Goal: Ask a question

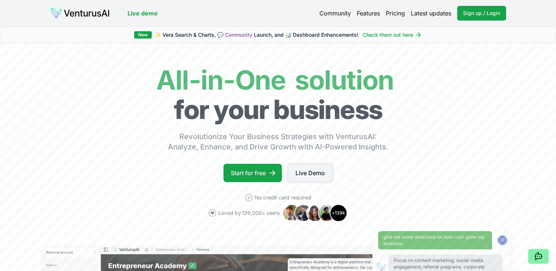
click at [312, 172] on link "Live Demo" at bounding box center [310, 173] width 45 height 18
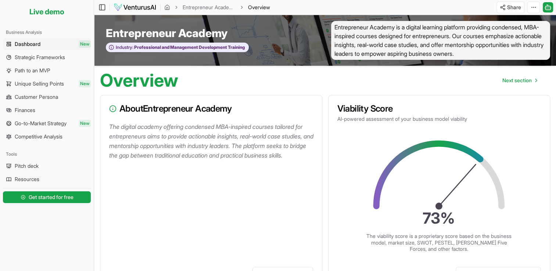
scroll to position [9, 0]
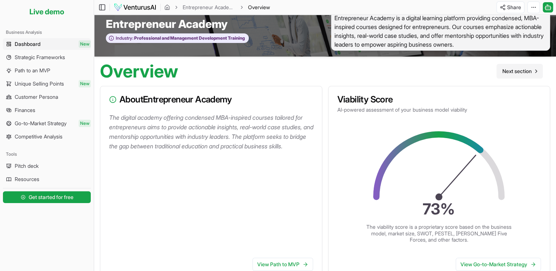
click at [518, 73] on span "Next section" at bounding box center [517, 71] width 29 height 7
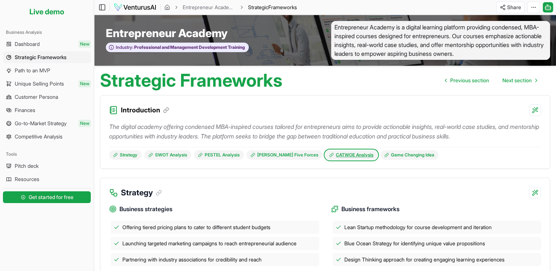
click at [326, 158] on link "CATWOE Analysis" at bounding box center [351, 155] width 52 height 10
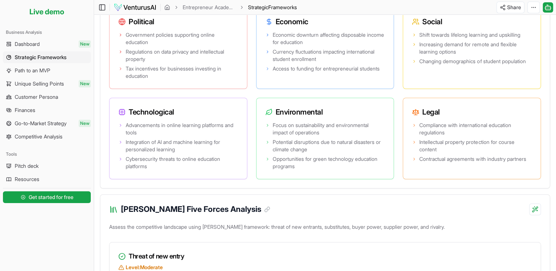
scroll to position [552, 0]
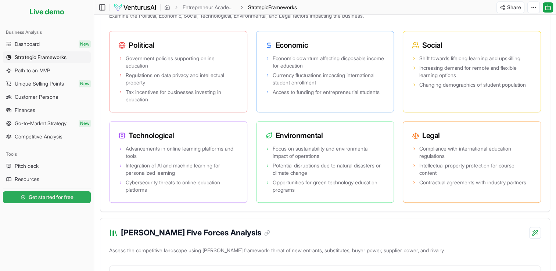
click at [50, 199] on span "Get started for free" at bounding box center [51, 197] width 45 height 7
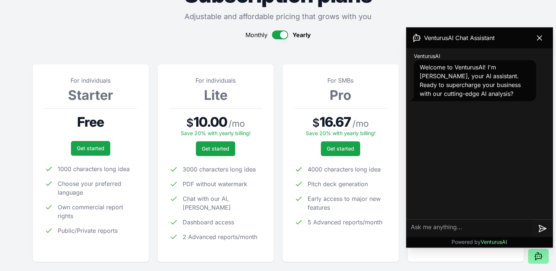
scroll to position [54, 0]
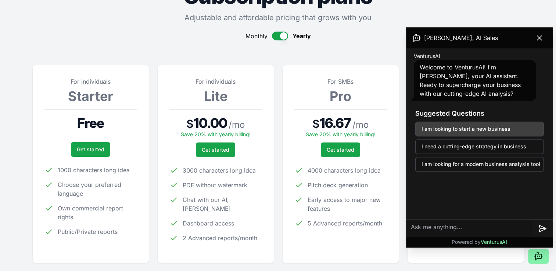
click at [497, 128] on button "I am looking to start a new business" at bounding box center [480, 129] width 129 height 15
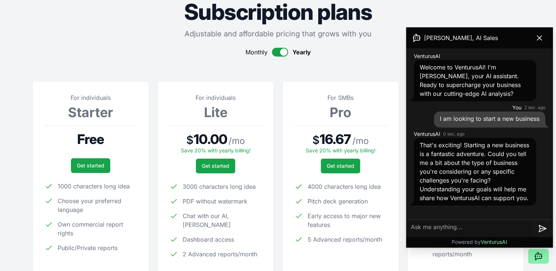
scroll to position [35, 0]
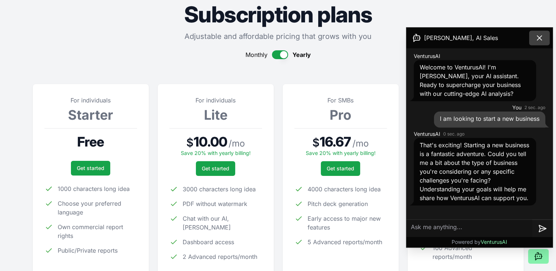
click at [538, 36] on icon at bounding box center [539, 37] width 9 height 9
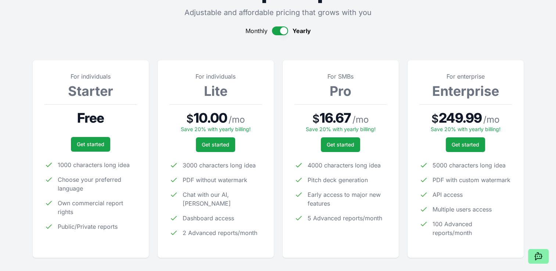
scroll to position [34, 0]
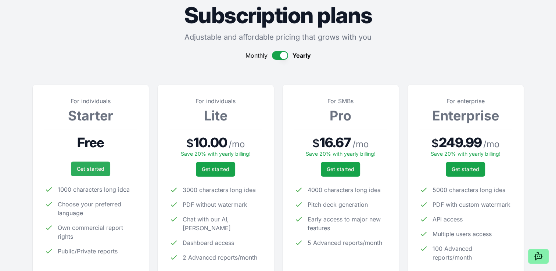
click at [101, 169] on link "Get started" at bounding box center [90, 169] width 39 height 15
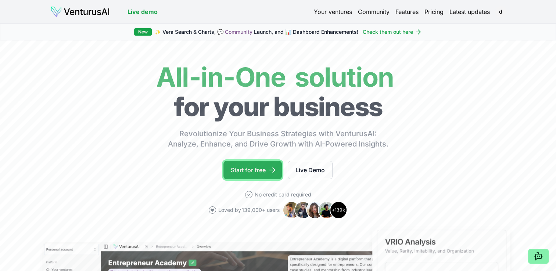
click at [255, 169] on link "Start for free" at bounding box center [253, 170] width 58 height 18
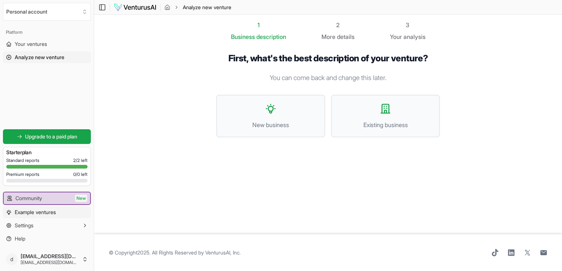
click at [49, 211] on span "Example ventures" at bounding box center [35, 212] width 41 height 7
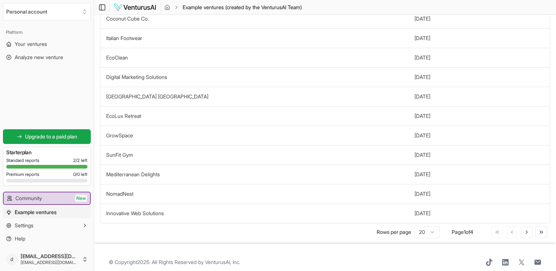
scroll to position [227, 0]
click at [335, 72] on td "Digital Marketing Solutions" at bounding box center [254, 75] width 309 height 19
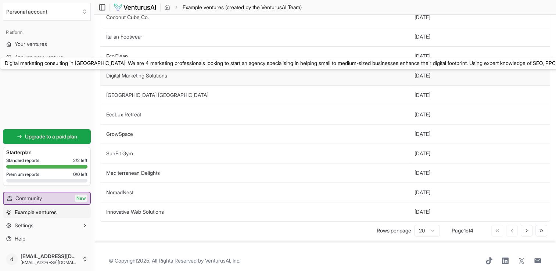
click at [154, 75] on link "Digital Marketing Solutions" at bounding box center [136, 75] width 61 height 6
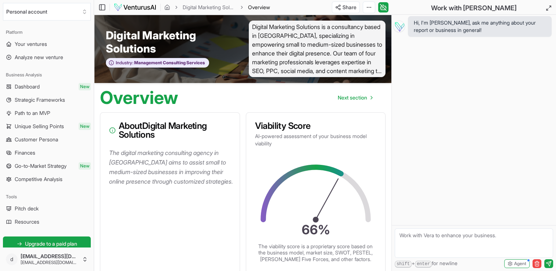
click at [448, 239] on textarea at bounding box center [474, 243] width 158 height 29
type textarea "just curious as to how far I can go into business analysis with the free (start…"
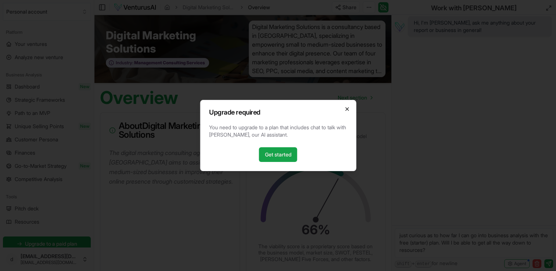
click at [346, 112] on icon "button" at bounding box center [347, 109] width 6 height 6
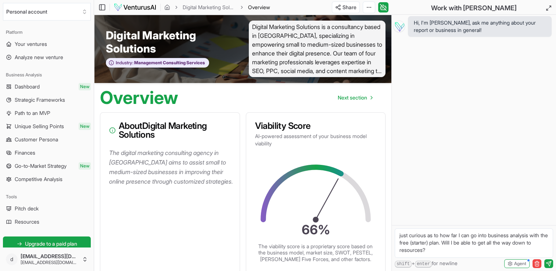
click at [435, 249] on textarea "just curious as to how far I can go into business analysis with the free (start…" at bounding box center [474, 243] width 158 height 29
click at [514, 265] on span "Agent" at bounding box center [520, 264] width 12 height 6
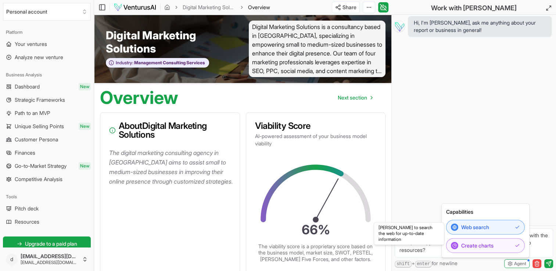
click at [516, 138] on div "Hi, I'm [PERSON_NAME], ask me anything about your report or business in general!" at bounding box center [474, 120] width 164 height 211
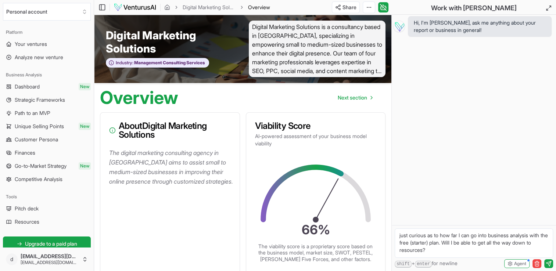
drag, startPoint x: 447, startPoint y: 254, endPoint x: 395, endPoint y: 229, distance: 57.6
click at [395, 229] on form "just curious as to how far I can go into business analysis with the free (start…" at bounding box center [474, 248] width 164 height 46
click at [60, 55] on span "Analyze new venture" at bounding box center [39, 57] width 49 height 7
